Goal: Task Accomplishment & Management: Complete application form

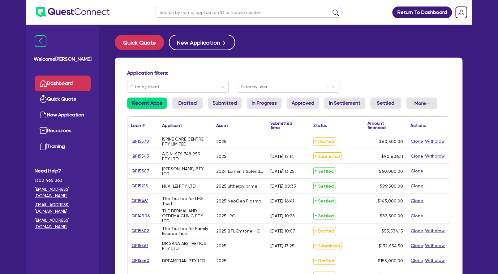
click at [186, 17] on input "text" at bounding box center [249, 12] width 186 height 11
type input "eva"
click at [331, 9] on button "submit" at bounding box center [336, 13] width 10 height 9
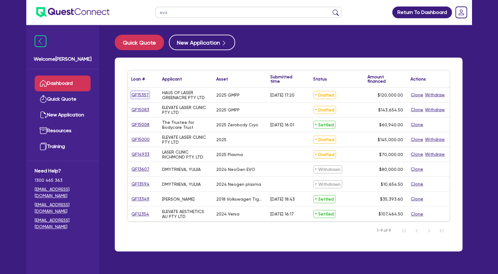
click at [144, 93] on link "QF15357" at bounding box center [140, 94] width 18 height 7
select select "Other"
select select "TERTIARY_ASSETS"
select select "BEAUTY_EQUIPMENT"
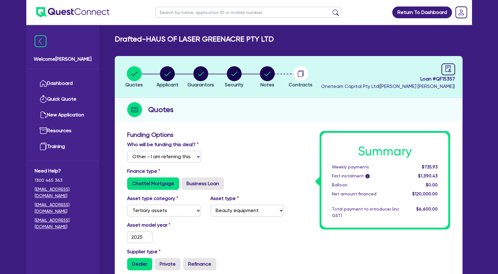
click at [276, 77] on li "Notes" at bounding box center [267, 77] width 33 height 22
click at [269, 76] on circle "button" at bounding box center [267, 73] width 15 height 15
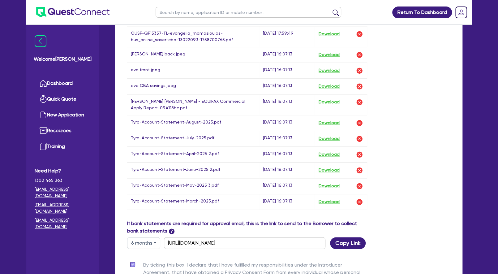
scroll to position [468, 0]
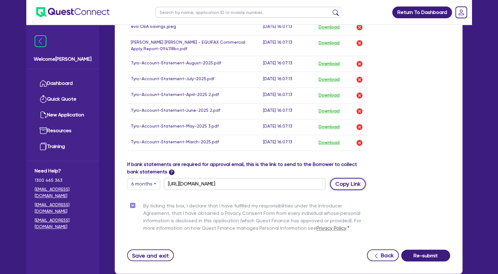
click at [351, 179] on button "Copy Link" at bounding box center [348, 184] width 36 height 12
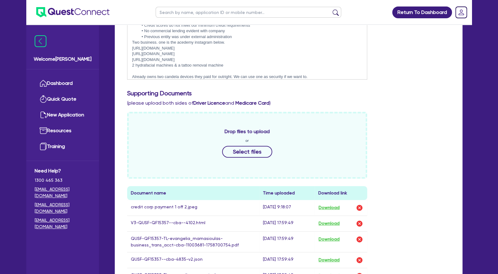
scroll to position [0, 0]
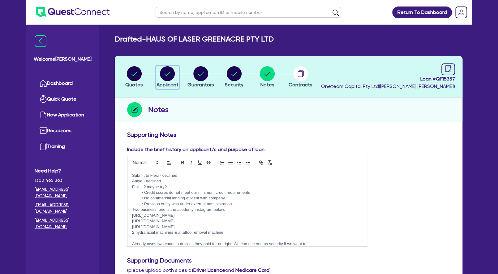
click at [164, 73] on circle "button" at bounding box center [167, 73] width 15 height 15
select select "COMPANY"
select select "HEALTH_BEAUTY"
select select "HAIR_BEAUTY_SALONS"
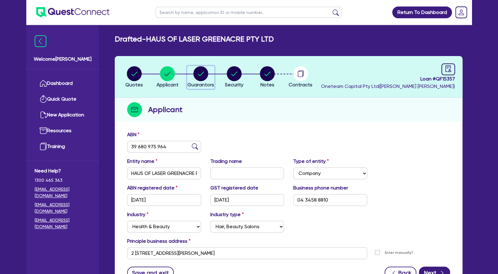
click at [204, 76] on circle "button" at bounding box center [200, 73] width 15 height 15
select select "MRS"
select select "[GEOGRAPHIC_DATA]"
select select "DE_FACTO"
select select "VEHICLE"
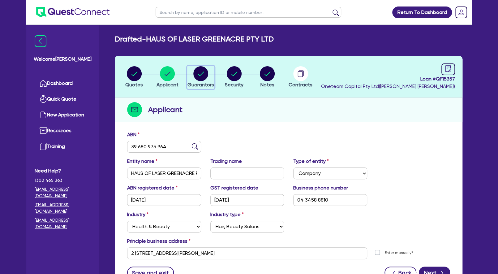
select select "CASH"
select select "HOUSEHOLD_PERSONAL"
select select "OTHER"
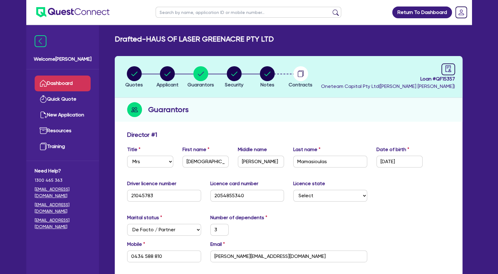
click at [77, 84] on link "Dashboard" at bounding box center [63, 83] width 56 height 16
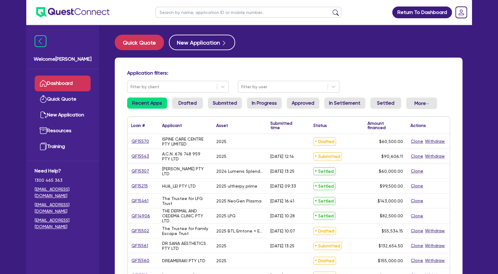
click at [175, 149] on div "A.C.N. 676 748 959 PTY LTD" at bounding box center [185, 156] width 54 height 15
click at [191, 17] on input "text" at bounding box center [249, 12] width 186 height 11
type input "senae"
click at [331, 9] on button "submit" at bounding box center [336, 13] width 10 height 9
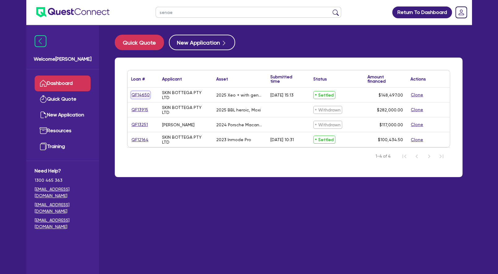
click at [141, 94] on link "QF14650" at bounding box center [140, 94] width 19 height 7
select select "Other"
select select "TERTIARY_ASSETS"
select select "BEAUTY_EQUIPMENT"
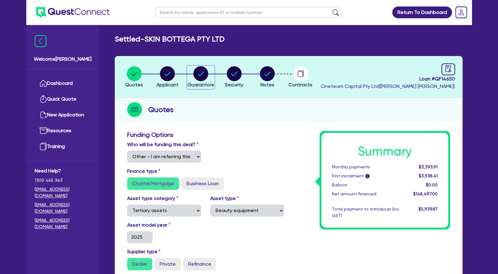
click at [205, 74] on circle "button" at bounding box center [200, 73] width 15 height 15
select select "MRS"
select select "VIC"
select select "DE_FACTO"
select select "CASH"
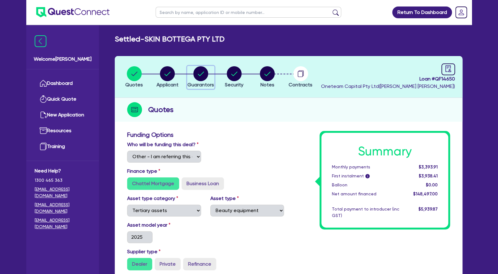
select select "VEHICLE"
select select "EQUIPMENT"
select select "HOUSEHOLD_PERSONAL"
select select "OTHER"
select select "VEHICLE_LOAN"
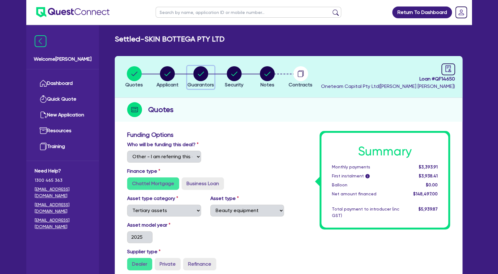
select select "EQUIPMENT_LOAN"
select select "VEHICLE_LOAN"
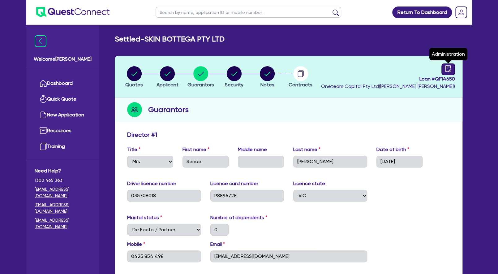
click at [450, 71] on icon "audit" at bounding box center [448, 68] width 7 height 7
select select "SETTLED"
select select "[PERSON_NAME]"
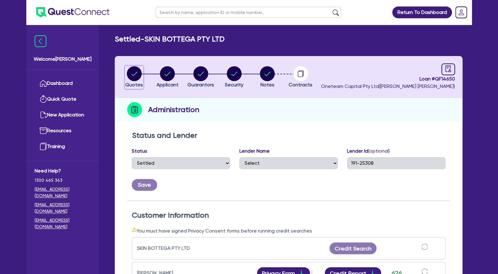
click at [134, 73] on circle "button" at bounding box center [134, 73] width 15 height 15
select select "Other"
select select "TERTIARY_ASSETS"
select select "BEAUTY_EQUIPMENT"
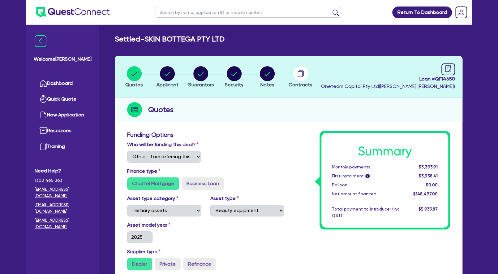
click at [184, 12] on input "text" at bounding box center [249, 12] width 186 height 11
type input "senae"
click button "submit" at bounding box center [336, 13] width 10 height 9
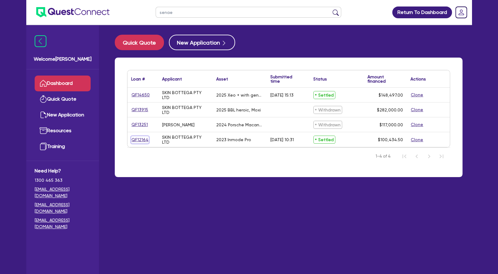
click at [143, 139] on link "QF12164" at bounding box center [140, 139] width 18 height 7
select select "Other"
select select "TERTIARY_ASSETS"
select select "BEAUTY_EQUIPMENT"
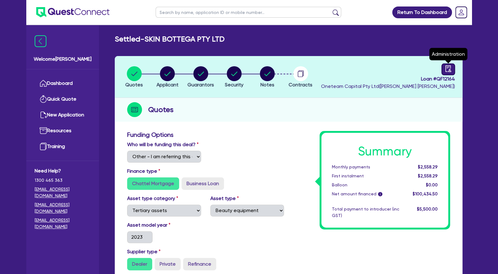
click at [448, 71] on icon "audit" at bounding box center [448, 68] width 7 height 7
select select "SETTLED"
select select "Flexicommercial"
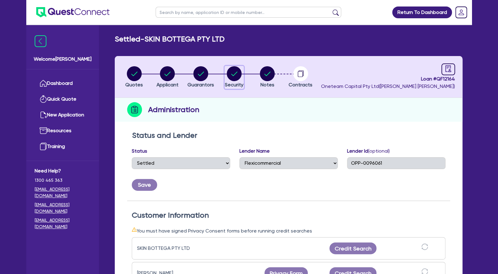
click at [234, 73] on circle "button" at bounding box center [234, 73] width 15 height 15
select select "TERTIARY_ASSETS"
select select "BEAUTY_EQUIPMENT"
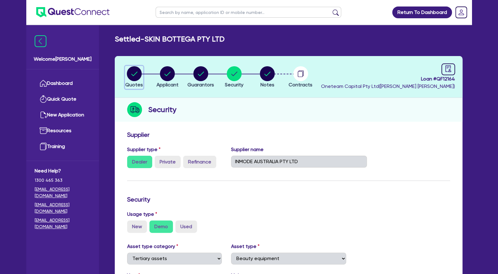
click at [136, 76] on circle "button" at bounding box center [134, 73] width 15 height 15
select select "Other"
select select "TERTIARY_ASSETS"
select select "BEAUTY_EQUIPMENT"
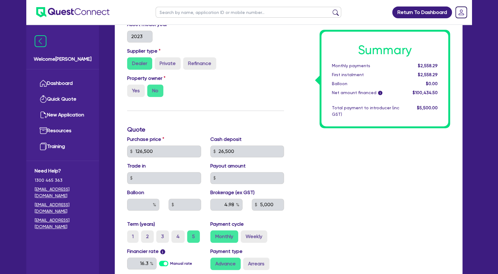
scroll to position [33, 0]
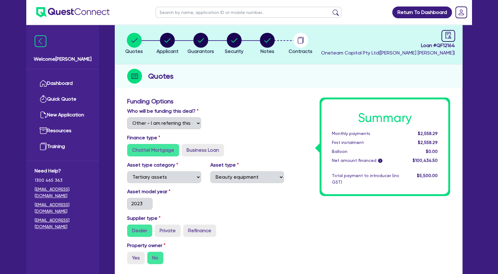
click at [198, 12] on input "text" at bounding box center [249, 12] width 186 height 11
type input "senae"
click button "submit" at bounding box center [336, 13] width 10 height 9
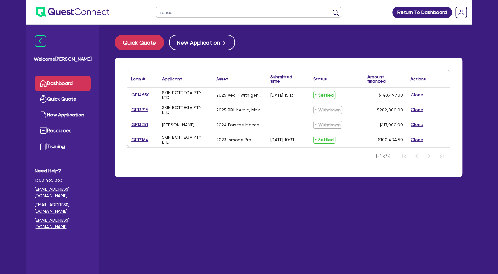
click at [186, 15] on input "senae" at bounding box center [249, 12] width 186 height 11
drag, startPoint x: 174, startPoint y: 14, endPoint x: 119, endPoint y: 11, distance: 54.8
click at [156, 11] on input "senae" at bounding box center [249, 12] width 186 height 11
type input "[PERSON_NAME]"
click at [331, 9] on button "submit" at bounding box center [336, 13] width 10 height 9
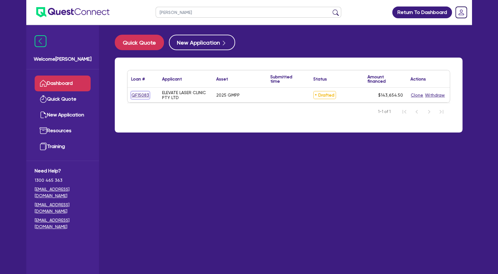
click at [142, 95] on link "QF15083" at bounding box center [140, 95] width 18 height 7
select select "Other"
select select "TERTIARY_ASSETS"
select select "BEAUTY_EQUIPMENT"
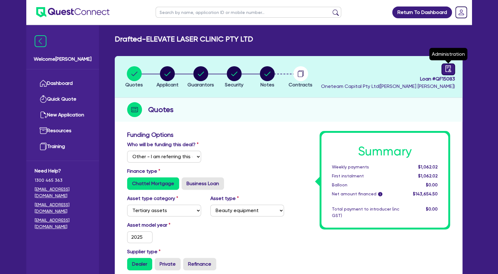
click at [451, 68] on icon "audit" at bounding box center [448, 68] width 7 height 7
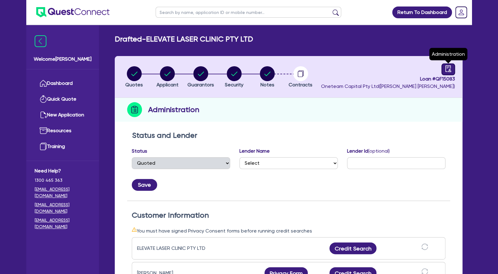
select select "DRAFTED_NEW"
select select "Other"
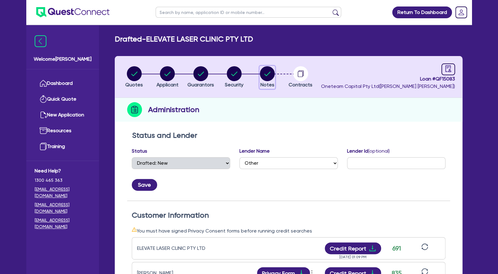
click at [260, 75] on circle "button" at bounding box center [267, 73] width 15 height 15
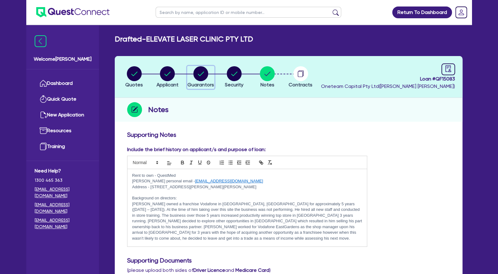
click at [204, 74] on circle "button" at bounding box center [200, 73] width 15 height 15
select select "MR"
select select "[GEOGRAPHIC_DATA]"
select select "DE_FACTO"
select select "CASH"
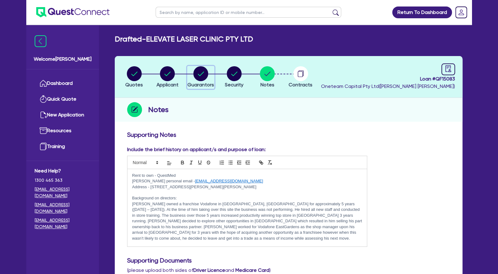
select select "VEHICLE"
select select "HOUSEHOLD_PERSONAL"
select select "OTHER"
select select "MR"
select select "ACT"
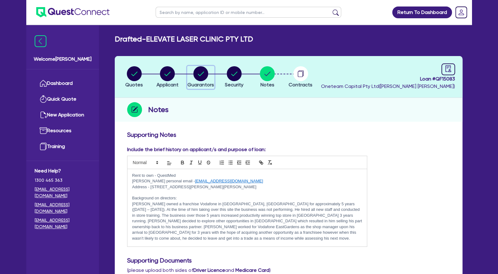
select select "DE_FACTO"
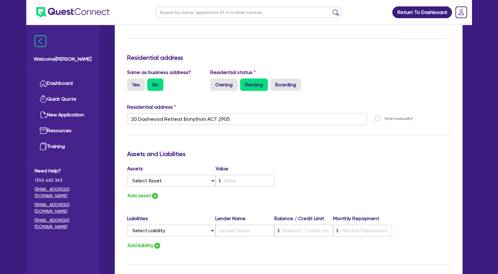
scroll to position [902, 0]
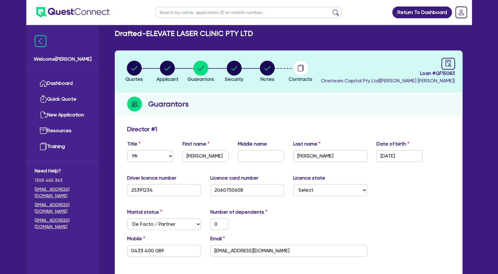
scroll to position [0, 0]
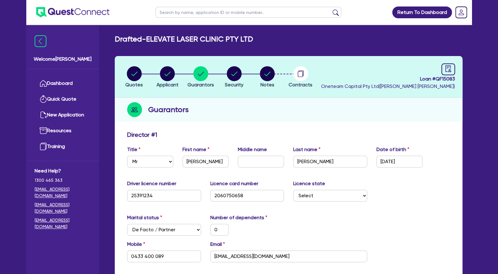
click at [249, 111] on div "Guarantors" at bounding box center [289, 110] width 348 height 24
click at [264, 75] on circle "button" at bounding box center [267, 73] width 15 height 15
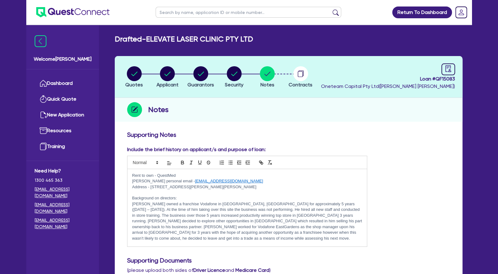
click at [165, 191] on p at bounding box center [247, 193] width 230 height 6
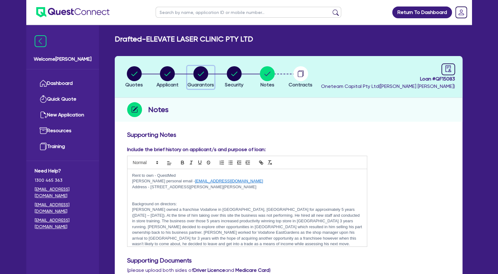
click at [197, 75] on circle "button" at bounding box center [200, 73] width 15 height 15
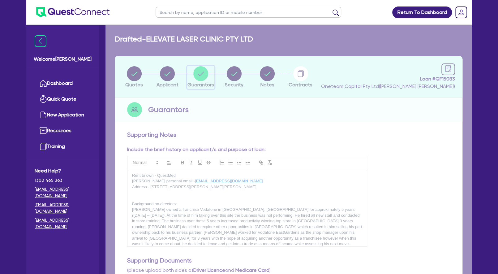
select select "MR"
select select "[GEOGRAPHIC_DATA]"
select select "DE_FACTO"
select select "CASH"
select select "VEHICLE"
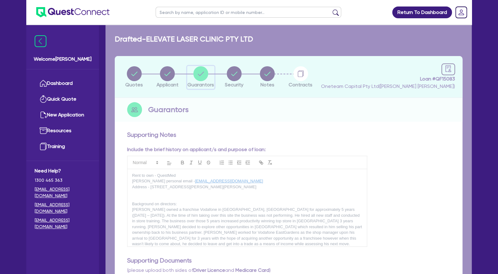
select select "HOUSEHOLD_PERSONAL"
select select "OTHER"
select select "MR"
select select "ACT"
select select "DE_FACTO"
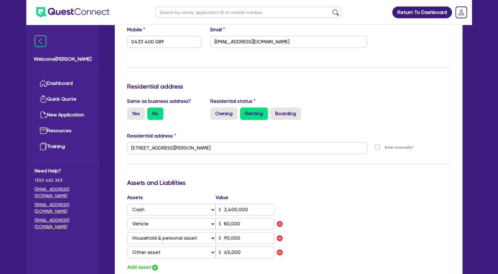
scroll to position [200, 0]
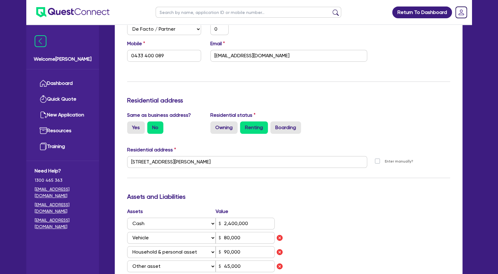
click at [199, 190] on div "Update residential status for Director #1 Boarding is only acceptable when the …" at bounding box center [288, 180] width 323 height 500
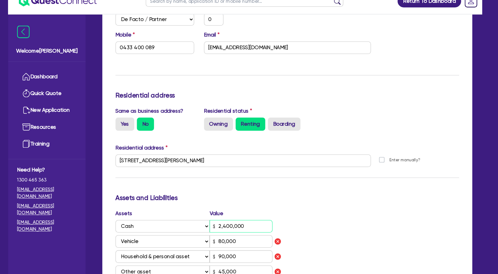
click at [271, 224] on input "2,400,000" at bounding box center [245, 224] width 59 height 12
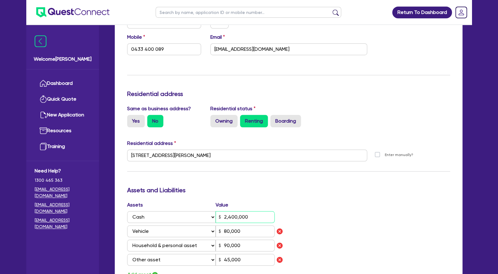
scroll to position [208, 0]
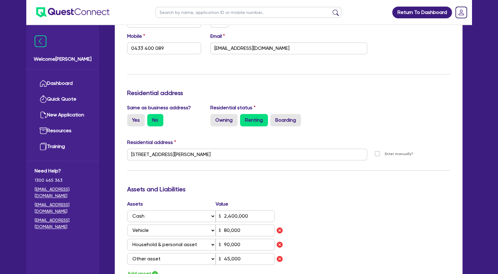
drag, startPoint x: 333, startPoint y: 209, endPoint x: 332, endPoint y: 205, distance: 4.4
click at [334, 207] on div "Assets Value Select Asset Cash Property Investment property Vehicle Truck Trail…" at bounding box center [288, 239] width 332 height 78
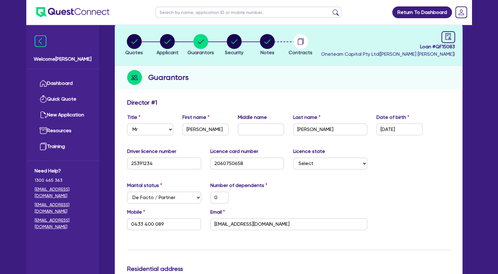
scroll to position [0, 0]
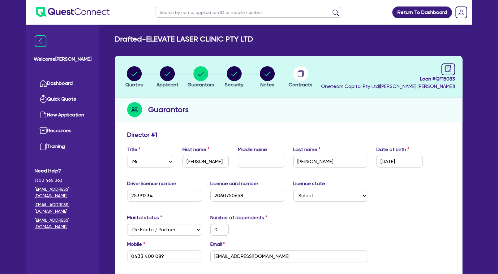
click at [305, 134] on div "Director # 1" at bounding box center [288, 136] width 332 height 10
click at [165, 75] on circle "button" at bounding box center [167, 73] width 15 height 15
select select "COMPANY"
select select "HEALTH_BEAUTY"
select select "HAIR_BEAUTY_SALONS"
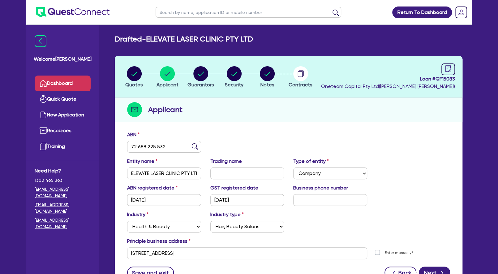
click at [73, 84] on link "Dashboard" at bounding box center [63, 83] width 56 height 16
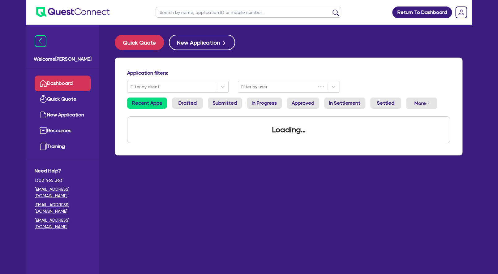
click at [173, 14] on input "text" at bounding box center [249, 12] width 186 height 11
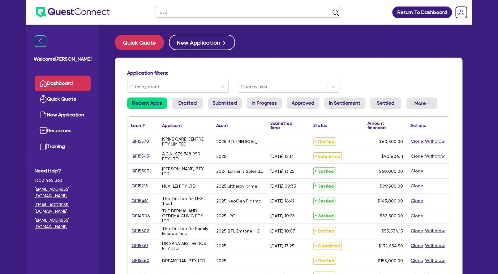
type input "eva"
click at [331, 9] on button "submit" at bounding box center [336, 13] width 10 height 9
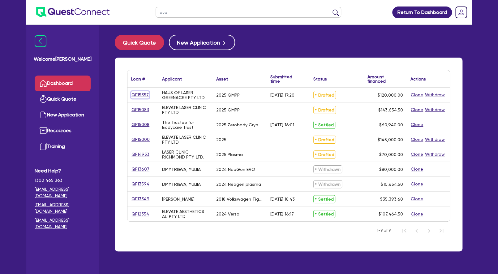
click at [143, 92] on link "QF15357" at bounding box center [140, 94] width 18 height 7
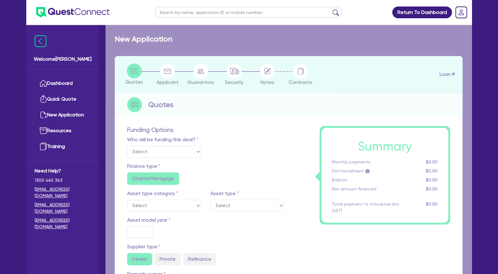
select select "Other"
select select "TERTIARY_ASSETS"
type input "2025"
type input "150,000"
type input "30,000"
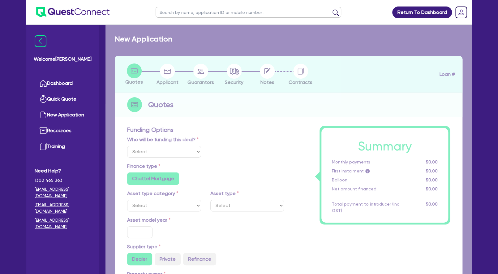
type input "5"
type input "6,000"
radio input "false"
type input "17.95"
radio input "false"
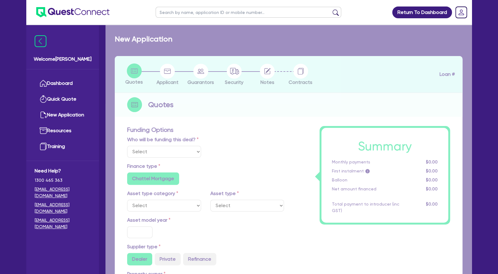
radio input "false"
select select "BEAUTY_EQUIPMENT"
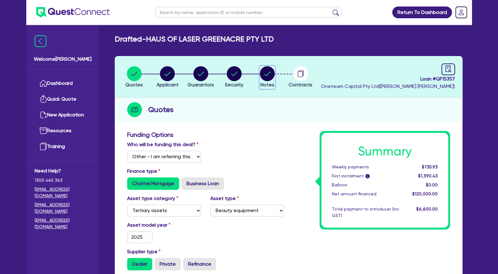
click at [268, 75] on circle "button" at bounding box center [267, 73] width 15 height 15
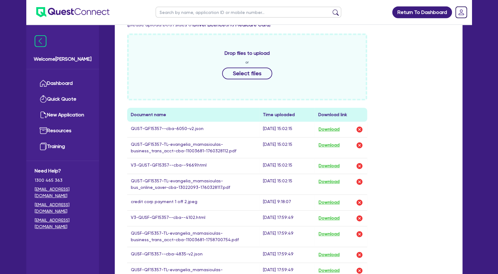
scroll to position [267, 0]
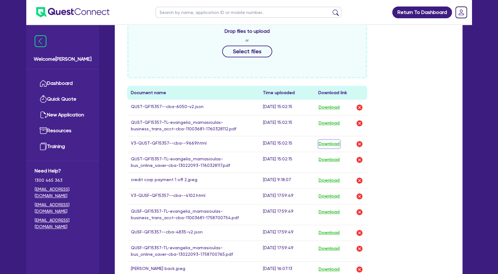
click at [327, 142] on button "Download" at bounding box center [329, 144] width 22 height 8
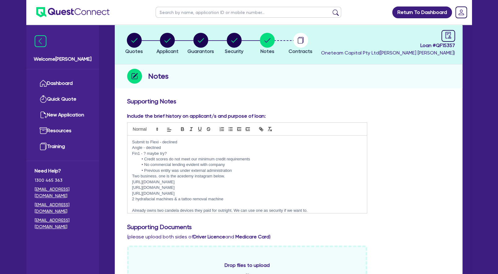
scroll to position [0, 0]
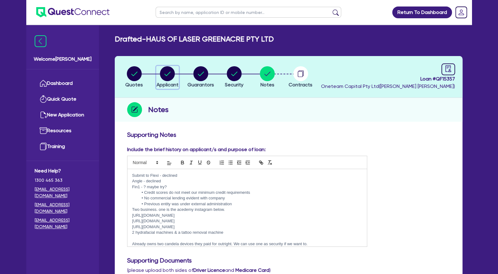
click at [169, 78] on circle "button" at bounding box center [167, 73] width 15 height 15
select select "COMPANY"
select select "HEALTH_BEAUTY"
select select "HAIR_BEAUTY_SALONS"
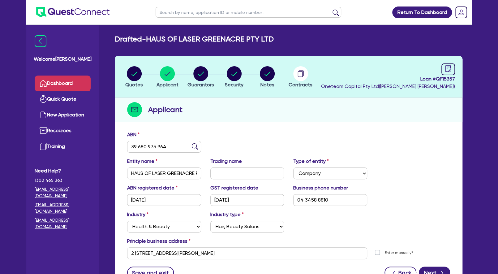
click at [60, 81] on link "Dashboard" at bounding box center [63, 83] width 56 height 16
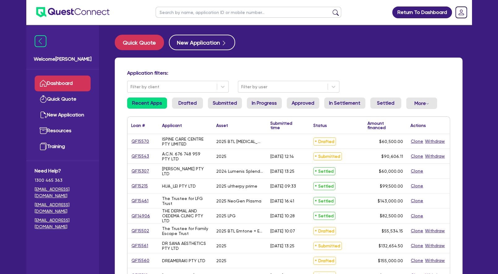
click at [177, 13] on input "text" at bounding box center [249, 12] width 186 height 11
click at [331, 9] on button "submit" at bounding box center [336, 13] width 10 height 9
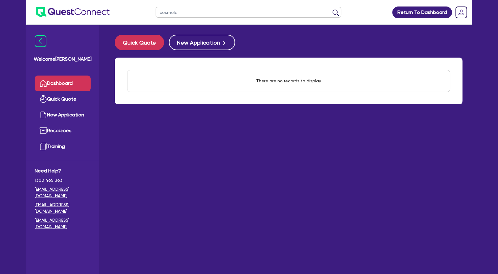
click at [331, 9] on button "submit" at bounding box center [336, 13] width 10 height 9
type input "cosmelle"
click at [331, 9] on button "submit" at bounding box center [336, 13] width 10 height 9
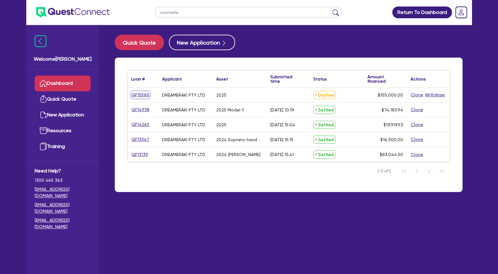
click at [144, 94] on link "QF15560" at bounding box center [140, 94] width 19 height 7
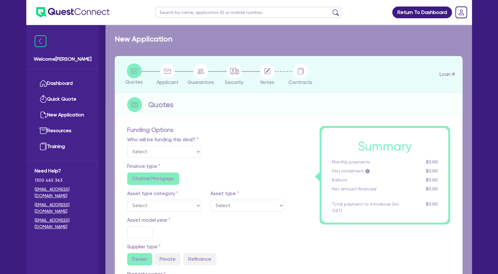
select select "Other"
select select "TERTIARY_ASSETS"
type input "2025"
radio input "true"
type input "155,000"
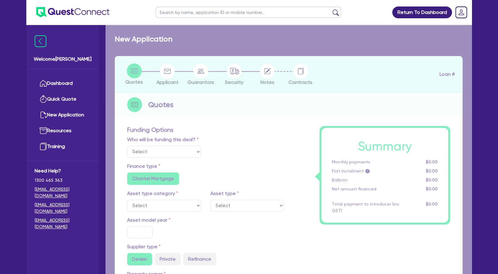
type input "4"
type input "6,200"
type input "10.5"
type input "350"
radio input "false"
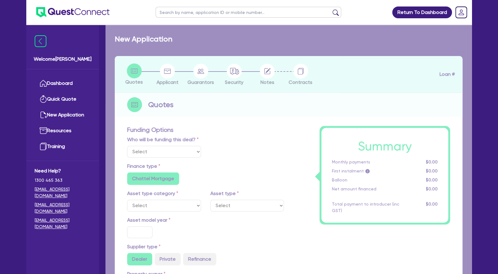
radio input "true"
select select "BEAUTY_EQUIPMENT"
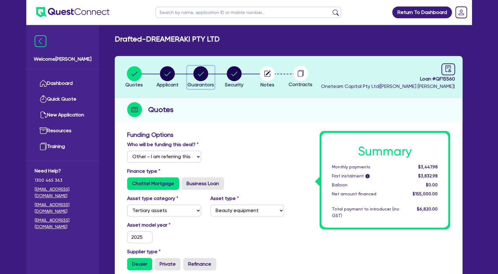
click at [200, 75] on circle "button" at bounding box center [200, 73] width 15 height 15
select select "MRS"
select select "TAS"
select select "MARRIED"
select select "PROPERTY"
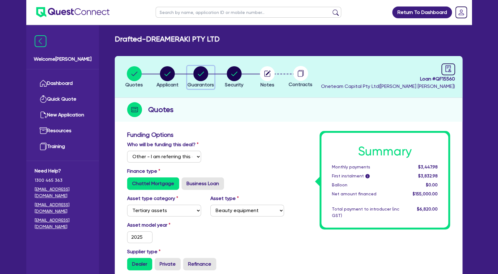
select select "INVESTMENT_PROPERTY"
select select "VEHICLE"
select select "CASH"
select select "HOUSEHOLD_PERSONAL"
select select "OTHER"
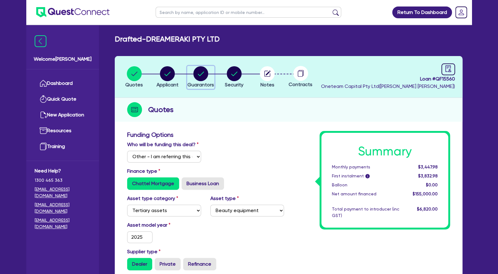
select select "MORTGAGE"
select select "EQUIPMENT_LOAN"
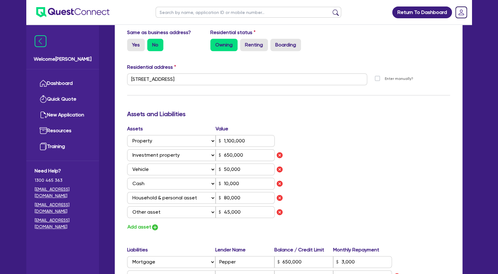
scroll to position [334, 0]
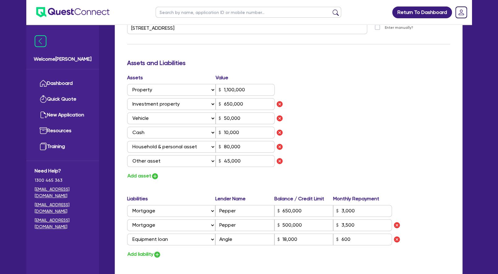
click at [232, 263] on div "Update residential status for Director #1 Boarding is only acceptable when the …" at bounding box center [288, 91] width 323 height 589
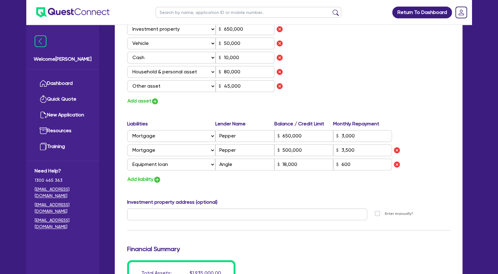
scroll to position [434, 0]
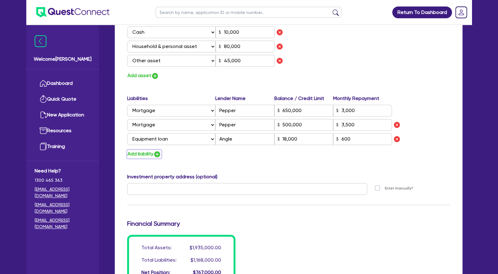
click at [146, 153] on button "Add liability" at bounding box center [144, 154] width 34 height 8
type input "3"
type input "0447 507 661"
type input "1,100,000"
type input "650,000"
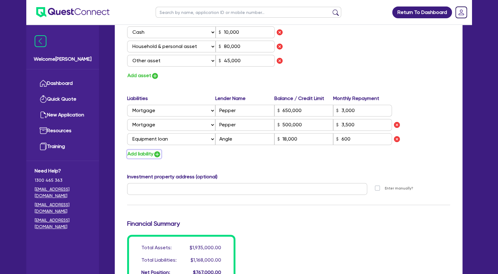
type input "50,000"
type input "10,000"
type input "80,000"
type input "45,000"
type input "650,000"
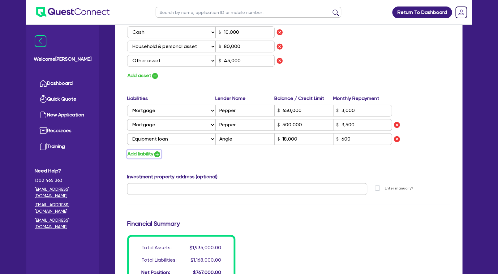
type input "3,000"
type input "500,000"
type input "3,500"
type input "18,000"
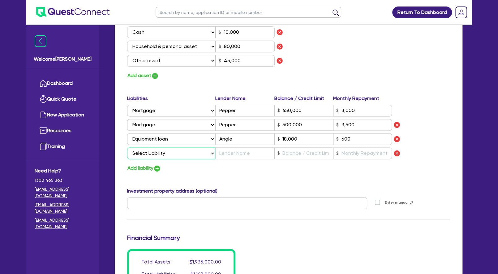
click at [127, 147] on select "Select Liability Credit card Mortgage Investment property loan Vehicle loan Tru…" at bounding box center [171, 153] width 88 height 12
select select "VEHICLE_LOAN"
click option "Vehicle loan" at bounding box center [0, 0] width 0 height 0
type input "3"
type input "0447 507 661"
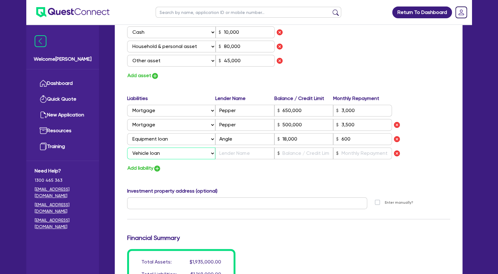
type input "1,100,000"
type input "650,000"
type input "50,000"
type input "10,000"
type input "80,000"
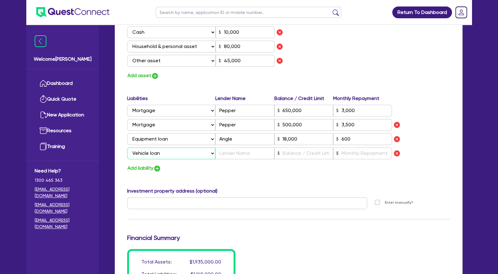
type input "45,000"
type input "650,000"
type input "3,000"
type input "500,000"
type input "3,500"
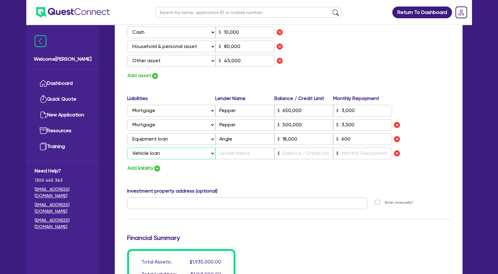
type input "18,000"
click at [288, 152] on input "text" at bounding box center [303, 153] width 59 height 12
type input "3"
type input "0447 507 661"
type input "1,100,000"
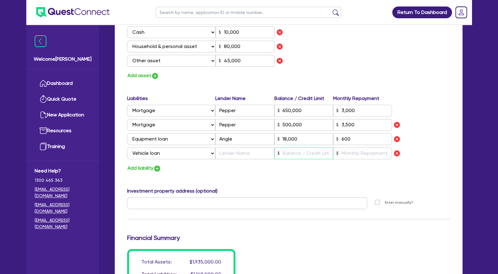
type input "650,000"
type input "50,000"
type input "10,000"
type input "80,000"
type input "45,000"
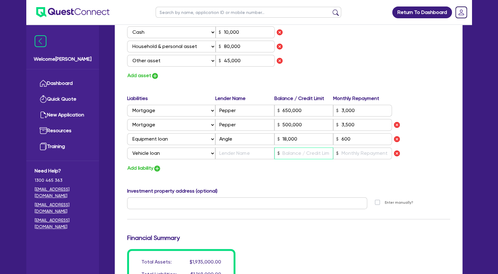
type input "650,000"
type input "3,000"
type input "500,000"
type input "3,500"
type input "18,000"
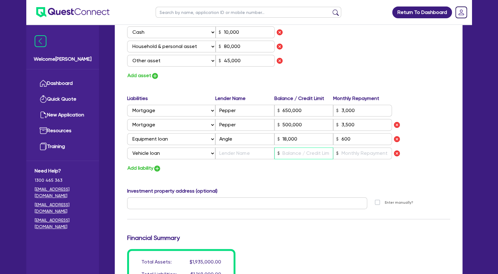
type input "7"
type input "3"
type input "0447 507 661"
type input "1,100,000"
type input "650,000"
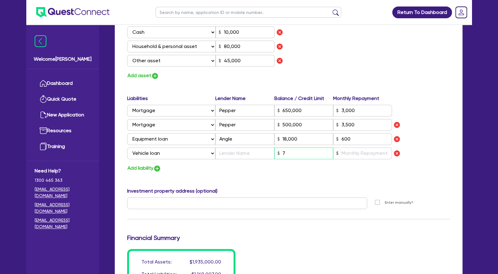
type input "50,000"
type input "10,000"
type input "80,000"
type input "45,000"
type input "650,000"
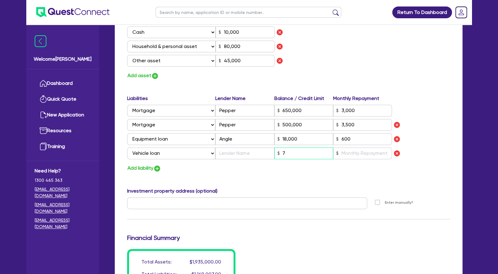
type input "3,000"
type input "500,000"
type input "3,500"
type input "18,000"
type input "74"
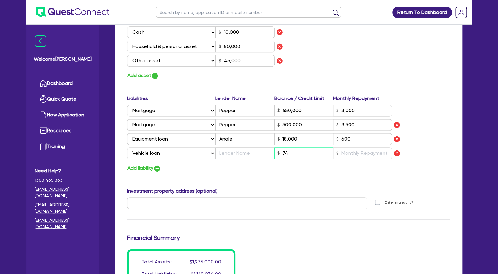
type input "3"
type input "0447 507 661"
type input "1,100,000"
type input "650,000"
type input "50,000"
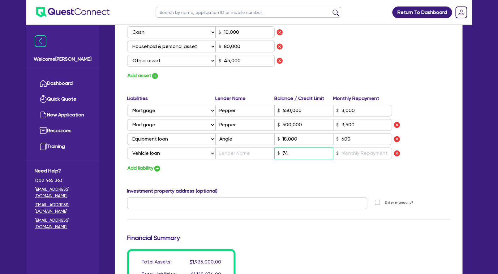
type input "10,000"
type input "80,000"
type input "45,000"
type input "650,000"
type input "3,000"
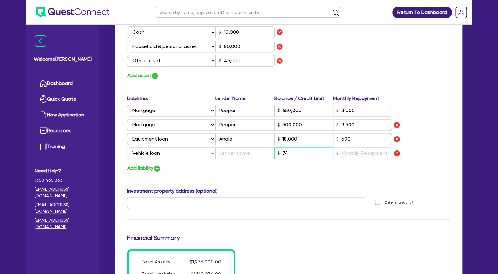
type input "500,000"
type input "3,500"
type input "18,000"
type input "740"
type input "3"
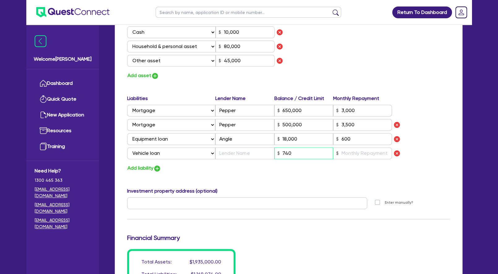
type input "0447 507 661"
type input "1,100,000"
type input "650,000"
type input "50,000"
type input "10,000"
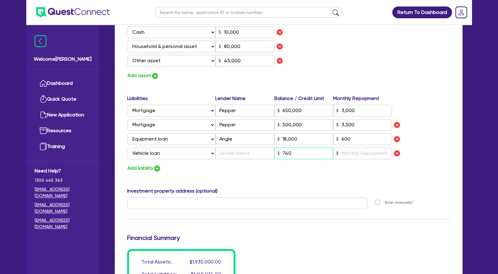
type input "80,000"
type input "45,000"
type input "650,000"
type input "3,000"
type input "500,000"
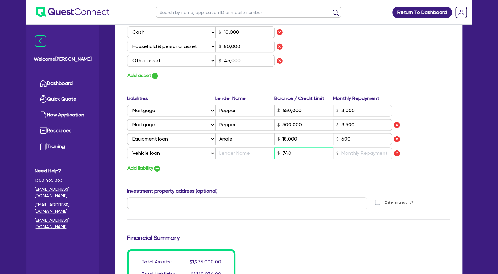
type input "3,500"
type input "18,000"
type input "7,400"
click at [245, 153] on input "text" at bounding box center [244, 153] width 59 height 12
click at [371, 155] on input "text" at bounding box center [362, 153] width 59 height 12
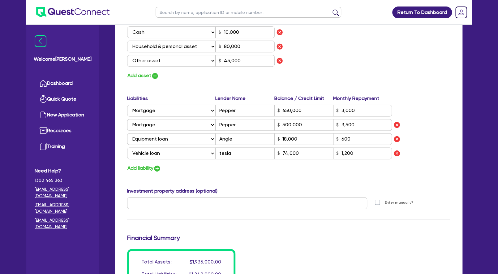
drag, startPoint x: 369, startPoint y: 178, endPoint x: 366, endPoint y: 178, distance: 3.4
click at [221, 152] on input "tesla" at bounding box center [244, 153] width 59 height 12
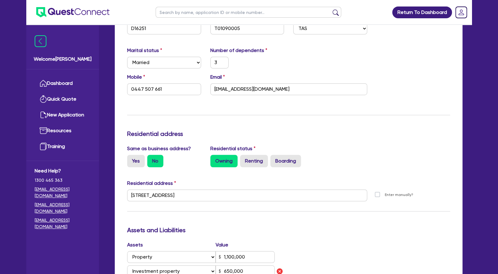
scroll to position [0, 0]
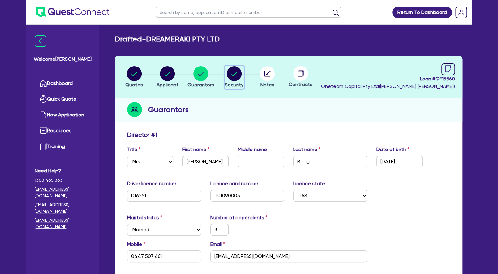
click at [235, 72] on circle "button" at bounding box center [234, 73] width 15 height 15
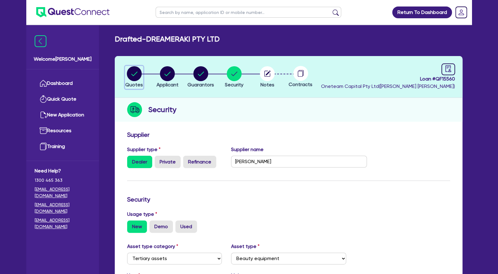
click at [132, 74] on circle "button" at bounding box center [134, 73] width 15 height 15
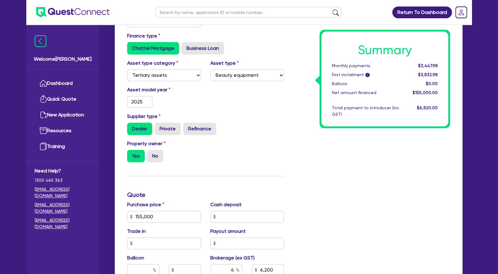
scroll to position [167, 0]
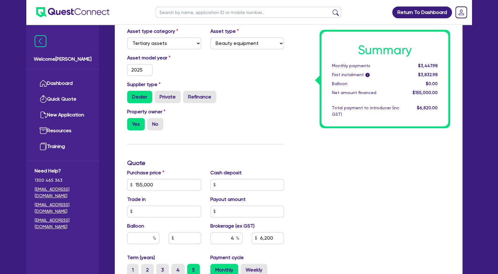
click at [254, 135] on div "Property owner Yes No" at bounding box center [205, 121] width 166 height 27
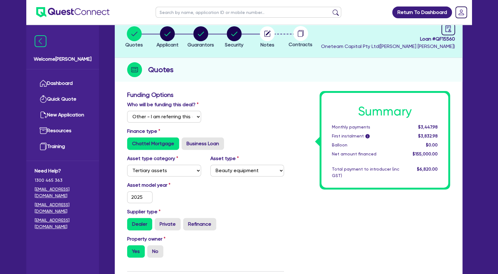
scroll to position [0, 0]
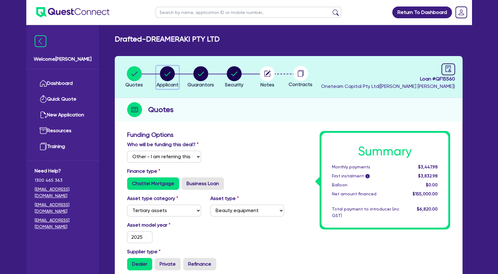
click at [170, 72] on icon "button" at bounding box center [168, 73] width 6 height 4
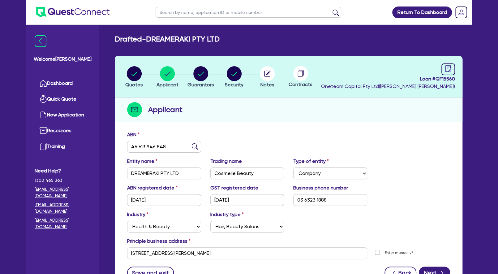
click at [232, 95] on header "Quotes Applicant [GEOGRAPHIC_DATA] Security Notes Contracts Loan # QF15560 Onet…" at bounding box center [289, 77] width 348 height 42
click at [199, 75] on icon "button" at bounding box center [201, 73] width 6 height 4
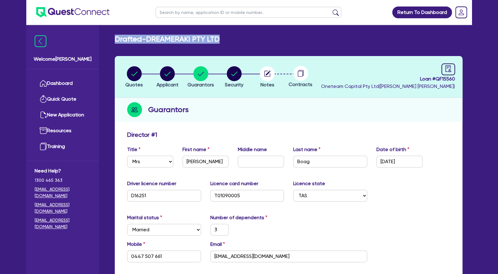
drag, startPoint x: 234, startPoint y: 39, endPoint x: 116, endPoint y: 40, distance: 118.2
click at [116, 40] on div "Drafted - DREAMERAKI PTY LTD" at bounding box center [288, 39] width 357 height 9
click at [116, 40] on h2 "Drafted - DREAMERAKI PTY LTD" at bounding box center [167, 39] width 105 height 9
drag, startPoint x: 167, startPoint y: 42, endPoint x: 195, endPoint y: 44, distance: 27.6
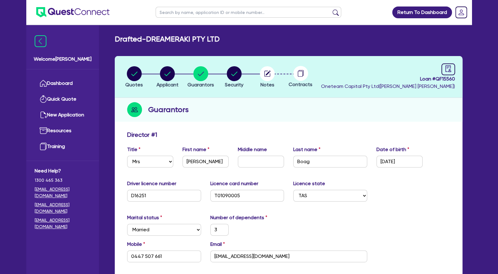
click at [170, 69] on circle "button" at bounding box center [167, 73] width 15 height 15
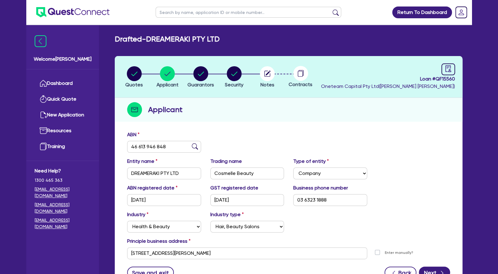
click at [186, 13] on input "text" at bounding box center [249, 12] width 186 height 11
click button "submit" at bounding box center [336, 13] width 10 height 9
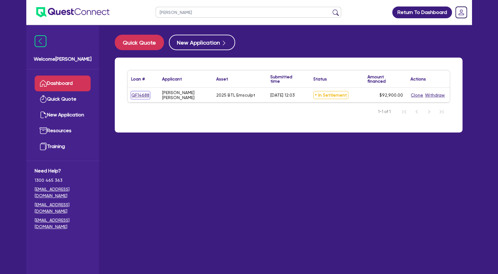
click at [139, 95] on link "QF14688" at bounding box center [140, 95] width 19 height 7
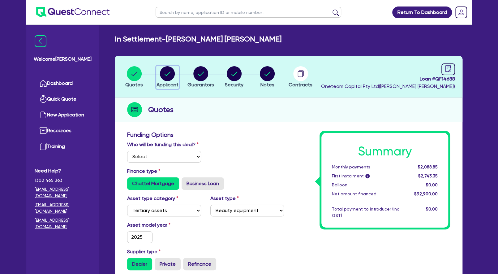
click at [174, 75] on circle "button" at bounding box center [167, 73] width 15 height 15
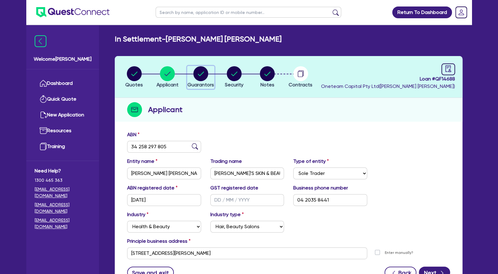
click at [200, 74] on circle "button" at bounding box center [200, 73] width 15 height 15
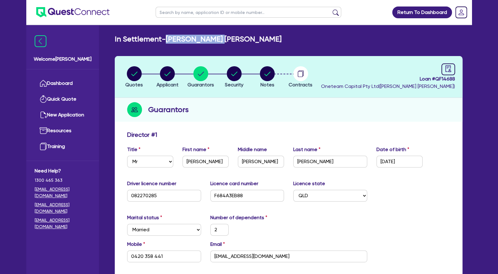
drag, startPoint x: 165, startPoint y: 41, endPoint x: 232, endPoint y: 41, distance: 66.8
click at [232, 41] on h2 "In Settlement - [PERSON_NAME] [PERSON_NAME]" at bounding box center [198, 39] width 167 height 9
drag, startPoint x: 229, startPoint y: 42, endPoint x: 180, endPoint y: 41, distance: 48.3
click at [180, 41] on h2 "In Settlement - [PERSON_NAME] [PERSON_NAME]" at bounding box center [198, 39] width 167 height 9
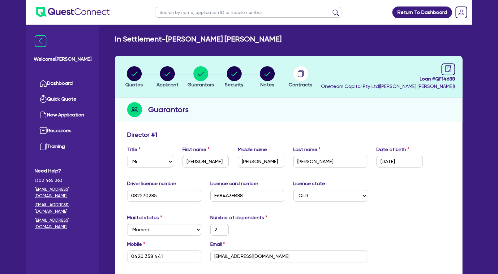
click at [179, 41] on h2 "In Settlement - [PERSON_NAME] [PERSON_NAME]" at bounding box center [198, 39] width 167 height 9
drag, startPoint x: 178, startPoint y: 39, endPoint x: 221, endPoint y: 39, distance: 42.7
click at [221, 39] on h2 "In Settlement - [PERSON_NAME] [PERSON_NAME]" at bounding box center [198, 39] width 167 height 9
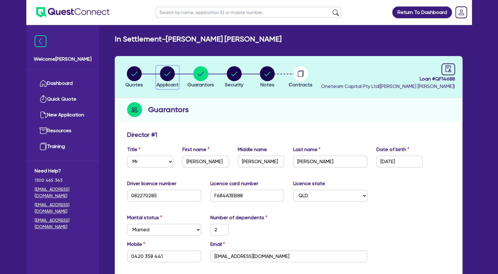
click at [170, 77] on circle "button" at bounding box center [167, 73] width 15 height 15
